Goal: Task Accomplishment & Management: Complete application form

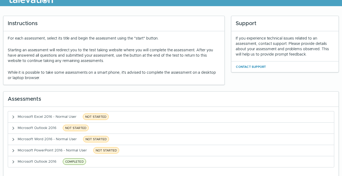
scroll to position [14, 0]
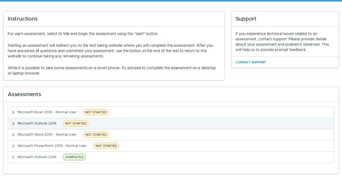
click at [96, 121] on button "Microsoft Outlook 2016 NOT STARTED" at bounding box center [171, 123] width 326 height 11
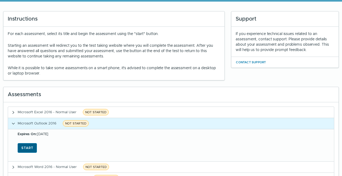
click at [28, 144] on button "Start" at bounding box center [27, 148] width 19 height 10
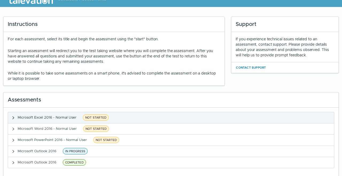
scroll to position [14, 0]
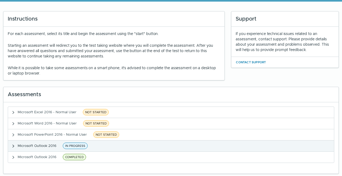
click at [92, 142] on button "Microsoft Outlook 2016 IN PROGRESS" at bounding box center [171, 145] width 326 height 11
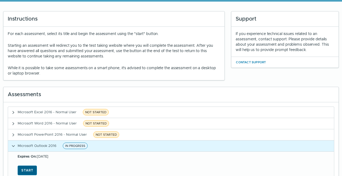
click at [24, 166] on button "Start" at bounding box center [27, 171] width 19 height 10
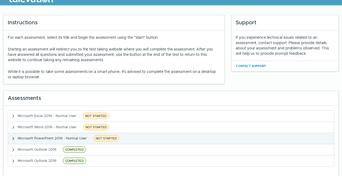
scroll to position [14, 0]
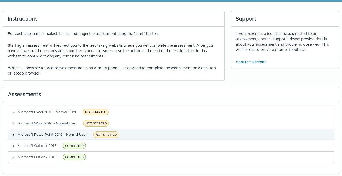
click at [65, 134] on span "Microsoft PowerPoint 2016 - Normal User" at bounding box center [52, 134] width 69 height 5
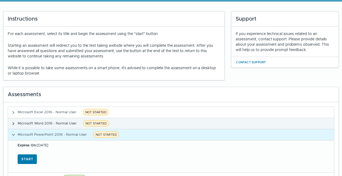
click at [48, 121] on span "Microsoft Word 2016 - Normal User" at bounding box center [47, 123] width 59 height 5
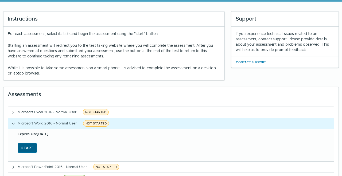
click at [34, 147] on button "Start" at bounding box center [27, 148] width 19 height 10
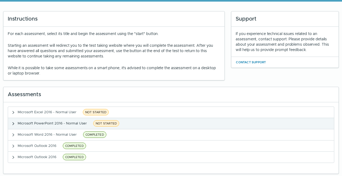
click at [133, 125] on button "Microsoft PowerPoint 2016 - Normal User NOT STARTED" at bounding box center [171, 123] width 326 height 11
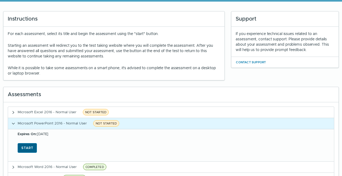
click at [25, 148] on button "Start" at bounding box center [27, 148] width 19 height 10
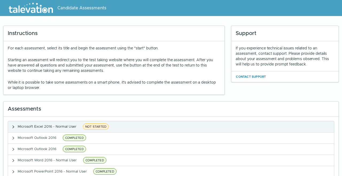
click at [81, 126] on clr-accordion-title "Microsoft Excel 2016 - Normal User NOT STARTED" at bounding box center [64, 126] width 93 height 7
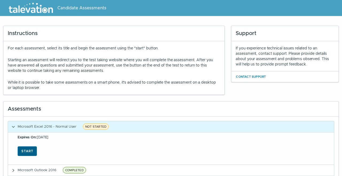
click at [34, 151] on button "Start" at bounding box center [27, 151] width 19 height 10
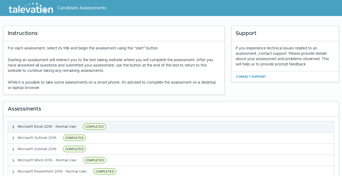
scroll to position [14, 0]
